Goal: Manage account settings

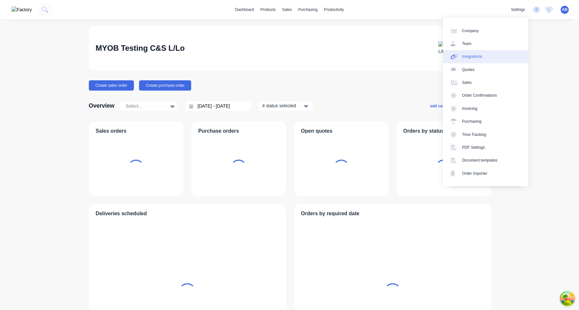
click at [503, 52] on link "Integrations" at bounding box center [485, 56] width 85 height 13
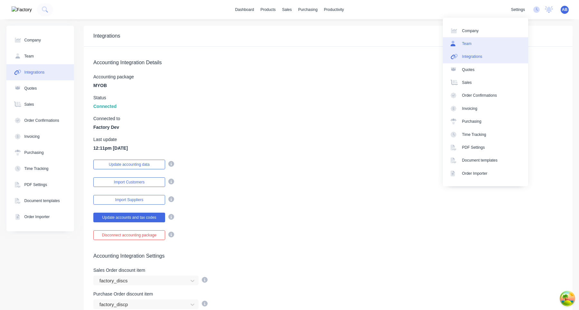
click at [485, 47] on link "Team" at bounding box center [485, 43] width 85 height 13
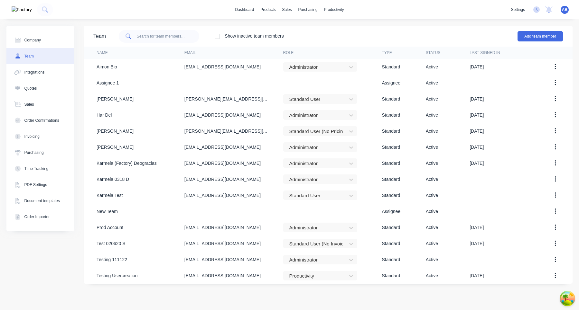
click at [396, 30] on div "Show inactive team members Add team member" at bounding box center [334, 36] width 457 height 19
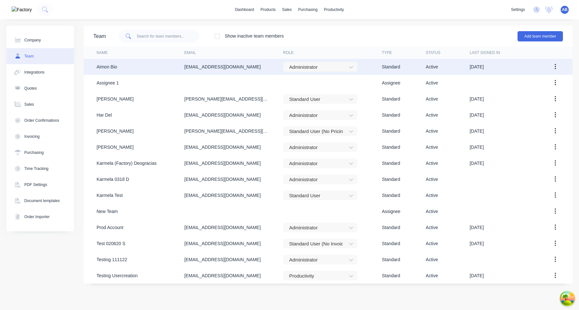
click at [556, 67] on button "button" at bounding box center [555, 67] width 15 height 12
click at [540, 87] on div "Edit" at bounding box center [532, 83] width 50 height 9
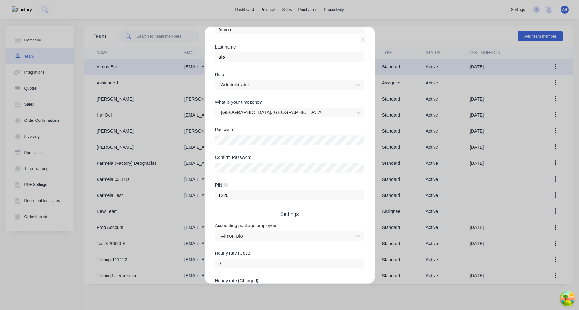
scroll to position [134, 0]
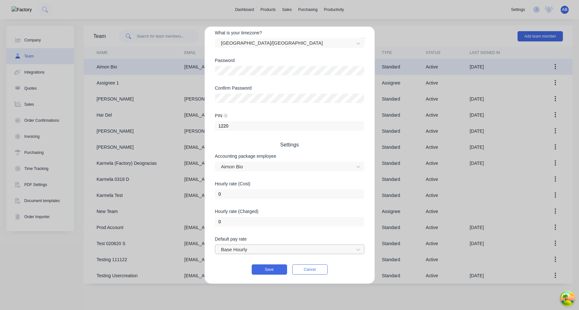
click at [279, 252] on div at bounding box center [285, 250] width 130 height 8
click at [293, 174] on form "Username aimon+3 @ [DOMAIN_NAME] First name [PERSON_NAME] Last name Bio Role Ad…" at bounding box center [289, 97] width 149 height 355
click at [565, 12] on div "Edit Standard team member Username aimon+3 @ [DOMAIN_NAME] First name [PERSON_N…" at bounding box center [289, 155] width 579 height 310
click at [564, 11] on div "Edit Standard team member Username aimon+3 @ [DOMAIN_NAME] First name [PERSON_N…" at bounding box center [289, 155] width 579 height 310
click at [308, 268] on button "Cancel" at bounding box center [309, 270] width 35 height 10
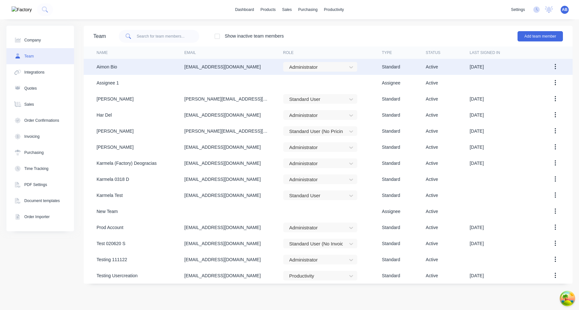
click at [566, 8] on span "AB" at bounding box center [564, 10] width 5 height 6
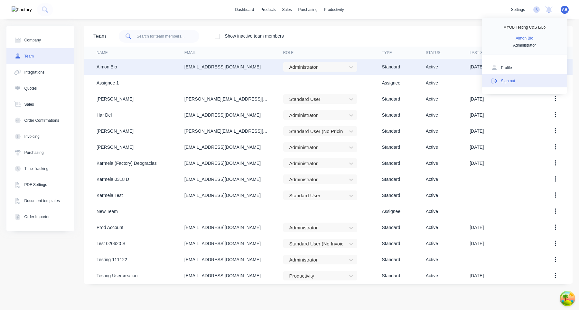
click at [520, 80] on button "Sign out" at bounding box center [524, 80] width 85 height 13
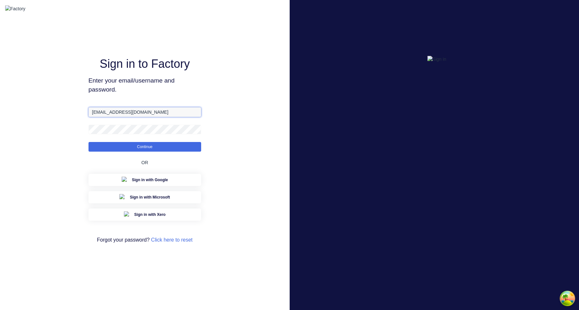
click at [105, 117] on input "[EMAIL_ADDRESS][DOMAIN_NAME]" at bounding box center [144, 112] width 113 height 10
click at [110, 117] on input "[EMAIL_ADDRESS][DOMAIN_NAME]" at bounding box center [144, 112] width 113 height 10
type input "[EMAIL_ADDRESS][DOMAIN_NAME]"
click at [151, 152] on button "Continue" at bounding box center [144, 147] width 113 height 10
